Goal: Information Seeking & Learning: Understand process/instructions

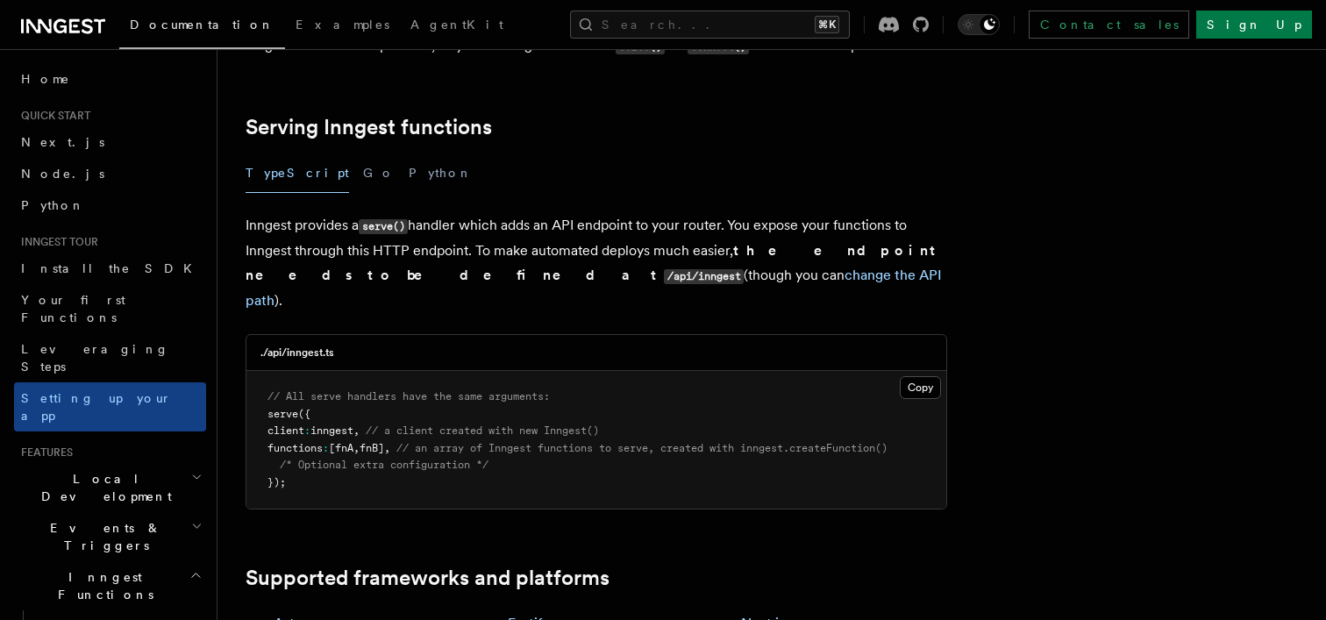
scroll to position [651, 0]
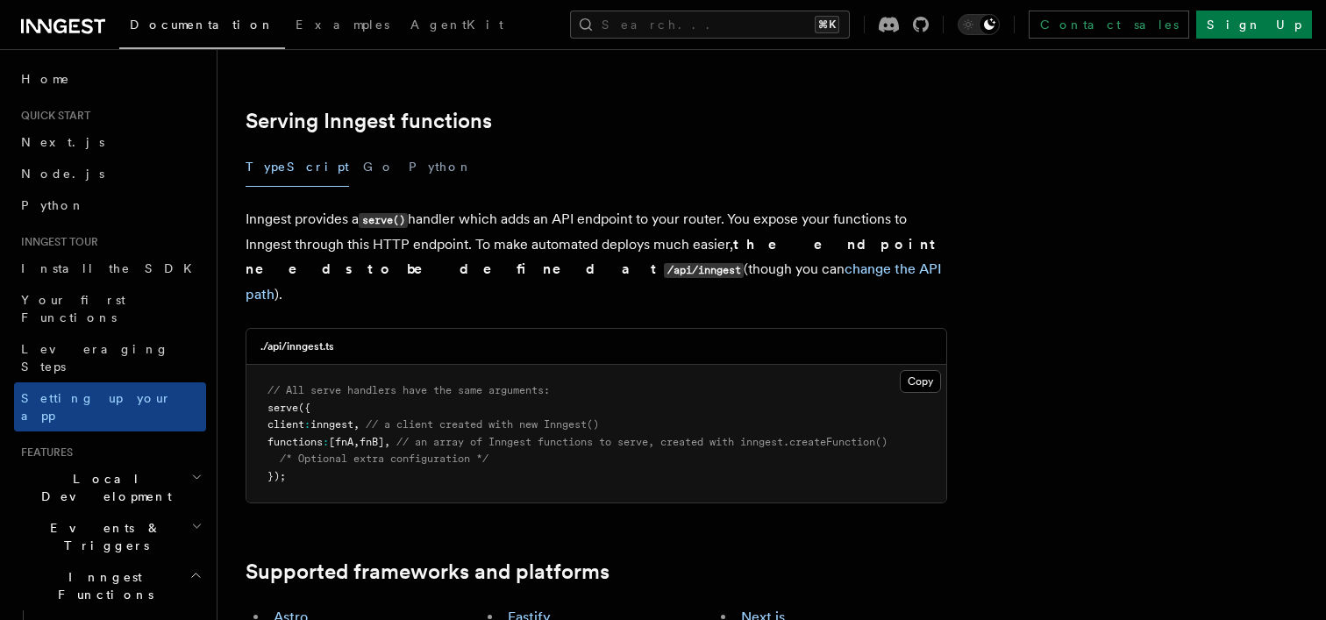
scroll to position [622, 0]
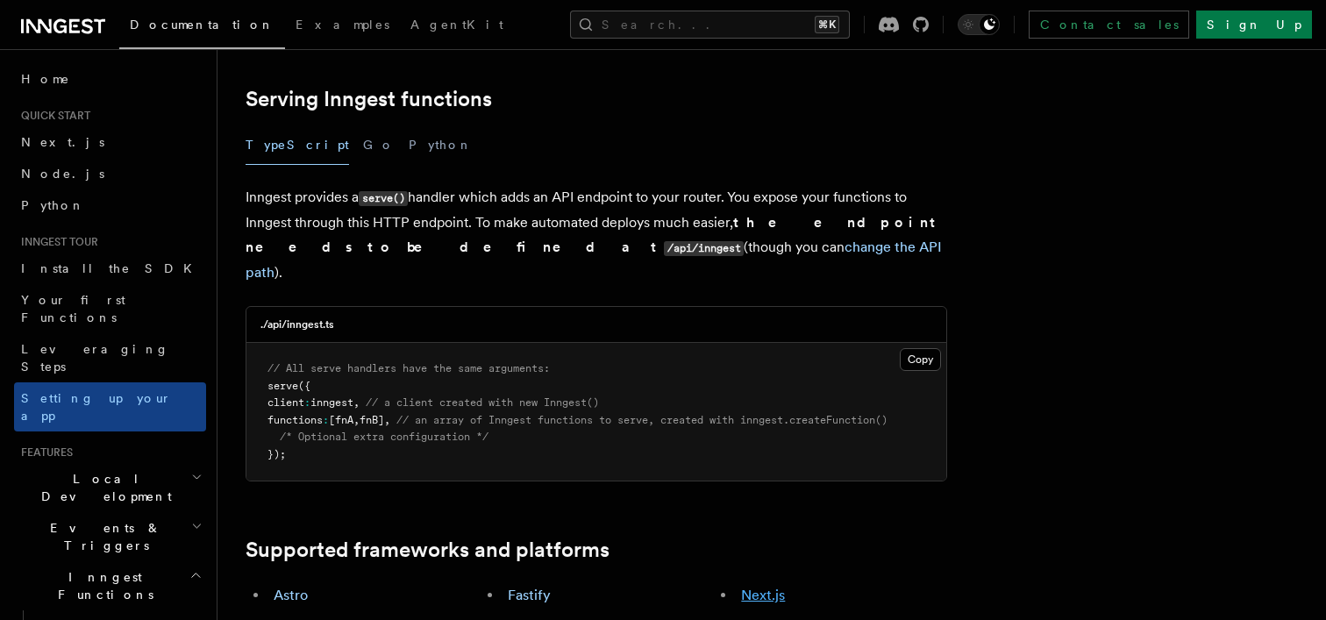
click at [759, 587] on link "Next.js" at bounding box center [763, 595] width 44 height 17
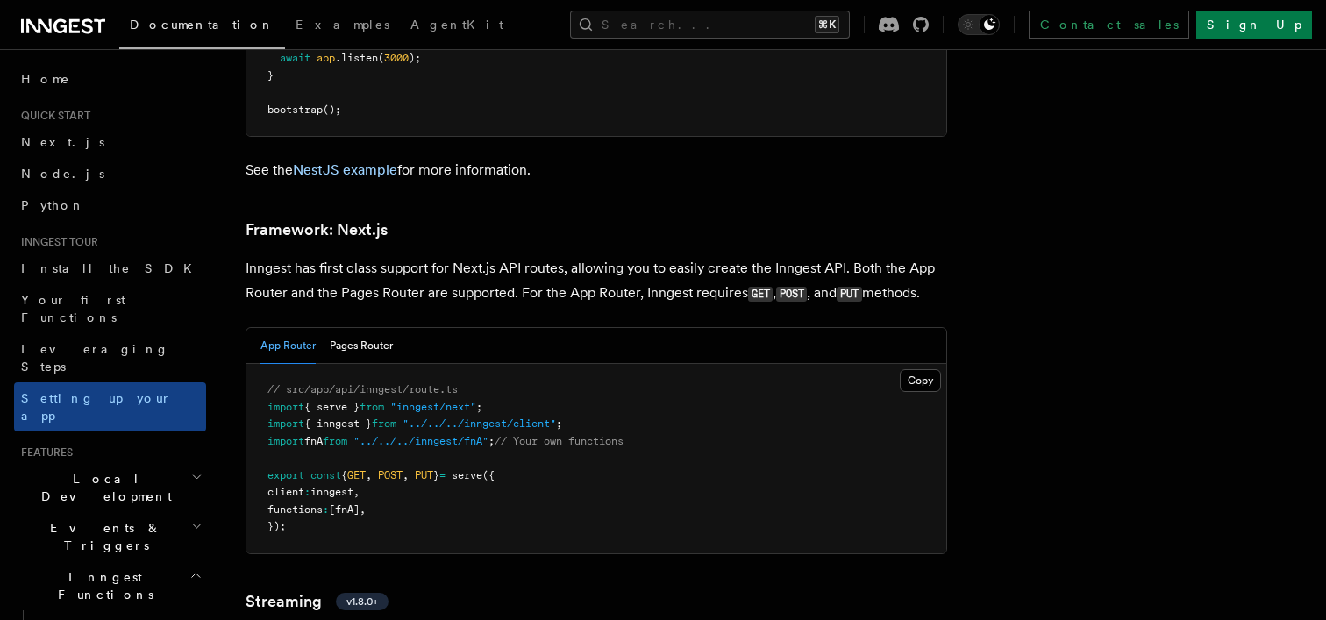
scroll to position [11345, 0]
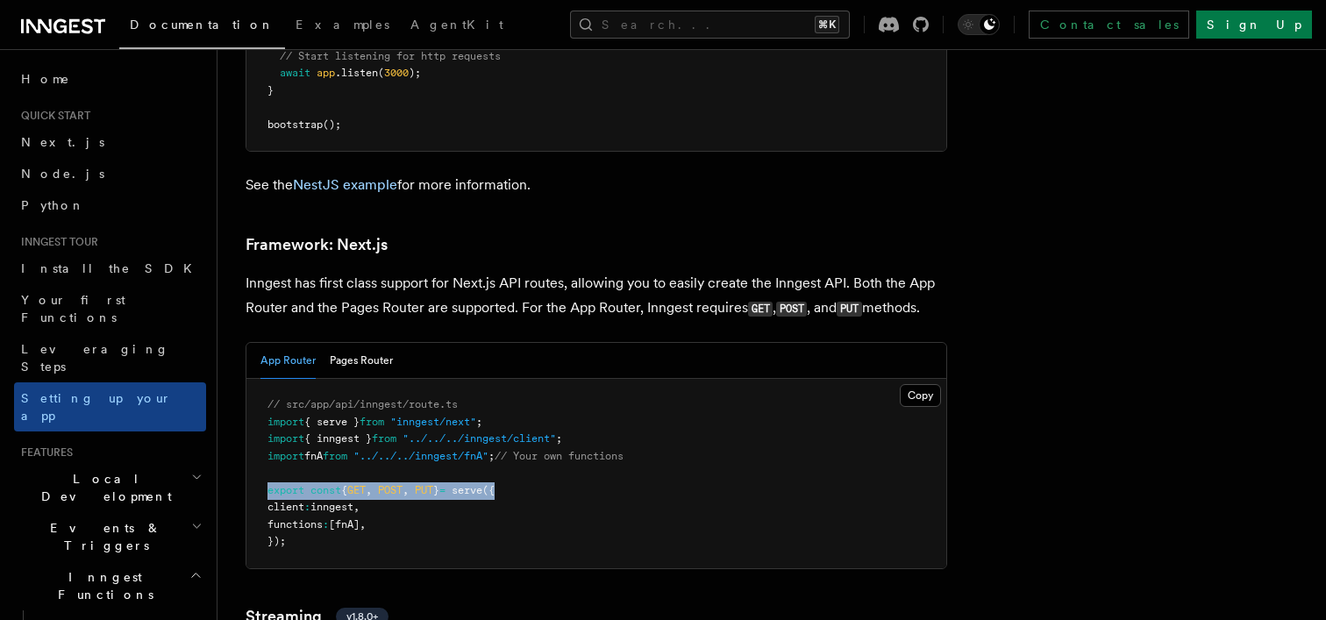
drag, startPoint x: 266, startPoint y: 416, endPoint x: 554, endPoint y: 413, distance: 288.5
click at [555, 414] on pre "// src/app/api/inngest/route.ts import { serve } from "inngest/next" ; import {…" at bounding box center [596, 473] width 700 height 189
copy span "export const { GET , POST , PUT } = serve ({"
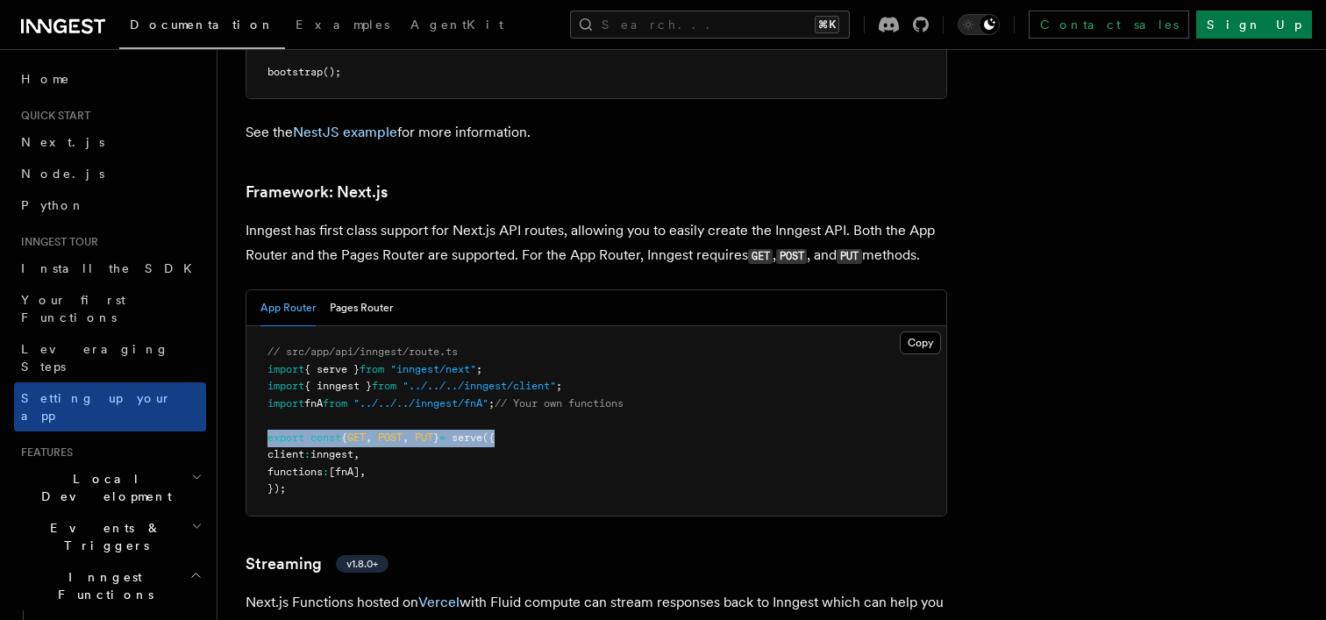
scroll to position [11401, 0]
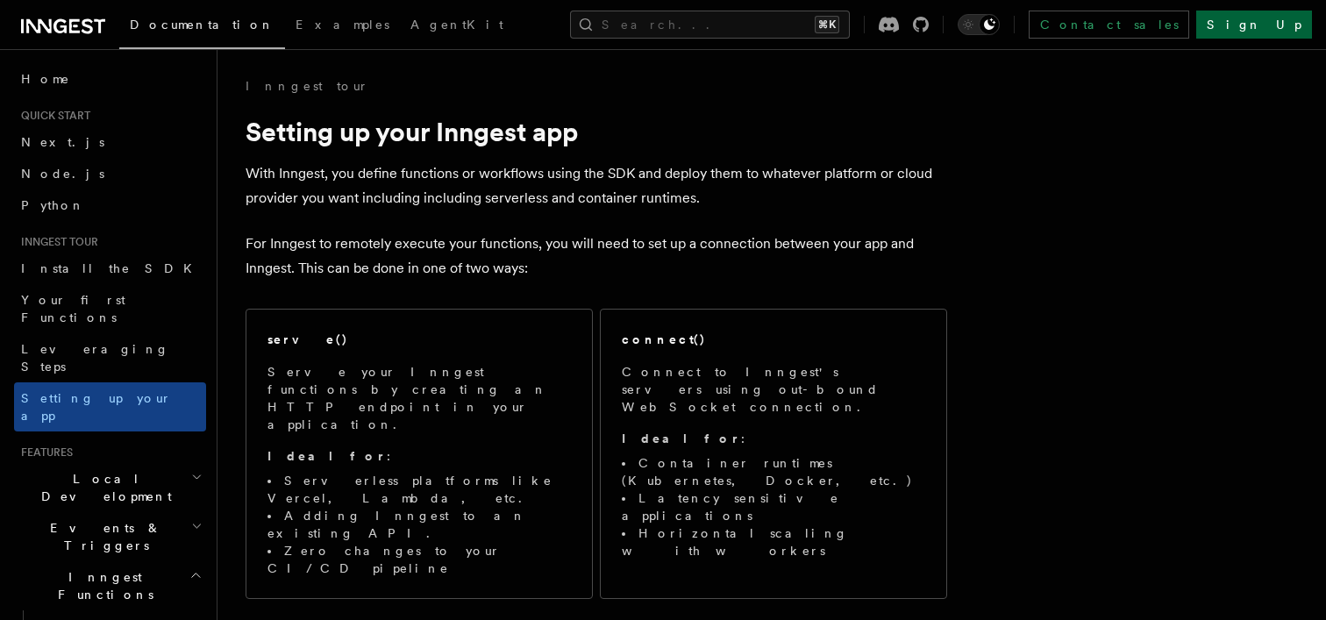
click at [1262, 25] on link "Sign Up" at bounding box center [1254, 25] width 116 height 28
click at [1282, 13] on link "Sign Up" at bounding box center [1254, 25] width 116 height 28
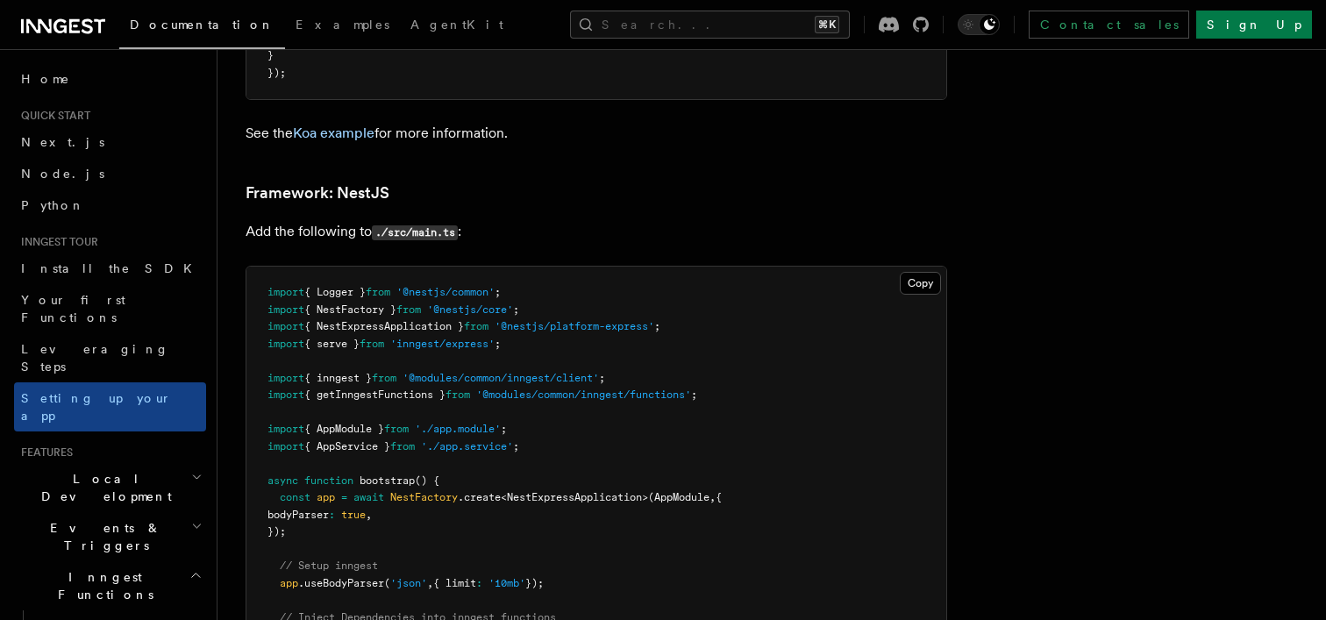
scroll to position [10416, 0]
